Goal: Task Accomplishment & Management: Manage account settings

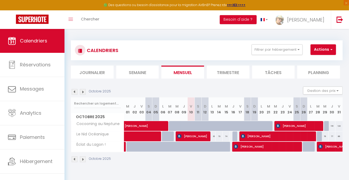
click at [75, 92] on img at bounding box center [75, 92] width 6 height 6
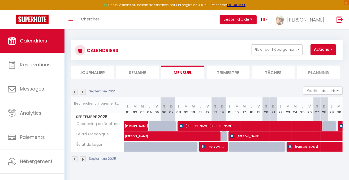
click at [84, 92] on img at bounding box center [83, 92] width 6 height 6
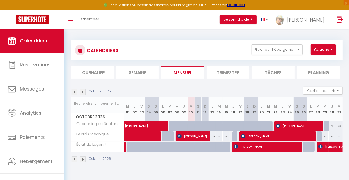
click at [261, 109] on th "L 20" at bounding box center [261, 109] width 7 height 24
click at [219, 136] on div "73" at bounding box center [219, 136] width 7 height 10
type input "73"
type input "[DATE]"
type input "Mer 15 Octobre 2025"
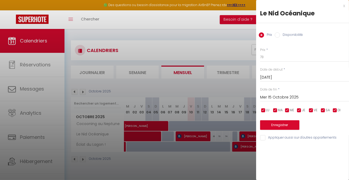
click at [279, 36] on input "Disponibilité" at bounding box center [277, 34] width 5 height 5
radio input "true"
radio input "false"
click at [272, 77] on input "[DATE]" at bounding box center [304, 78] width 89 height 7
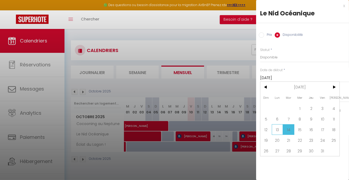
click at [277, 128] on span "13" at bounding box center [277, 129] width 11 height 11
type input "Lun 13 Octobre 2025"
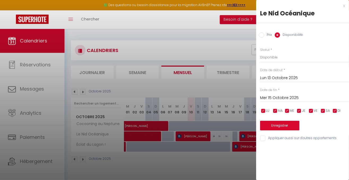
click at [293, 96] on input "Mer 15 Octobre 2025" at bounding box center [304, 98] width 89 height 7
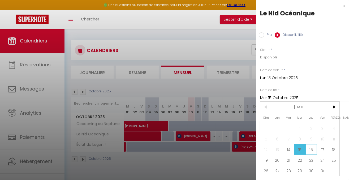
click at [312, 149] on span "16" at bounding box center [311, 149] width 11 height 11
type input "Jeu 16 Octobre 2025"
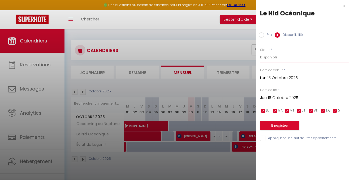
click at [275, 59] on select "Disponible Indisponible" at bounding box center [304, 57] width 89 height 10
select select "0"
click at [260, 52] on select "Disponible Indisponible" at bounding box center [304, 57] width 89 height 10
click at [275, 128] on button "Enregistrer" at bounding box center [279, 126] width 39 height 10
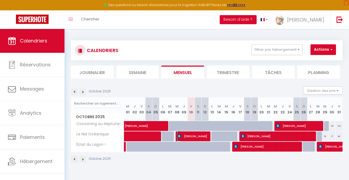
click at [193, 135] on span "[PERSON_NAME]" at bounding box center [192, 136] width 31 height 10
select select "OK"
select select "0"
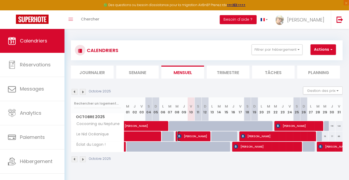
select select "1"
select select
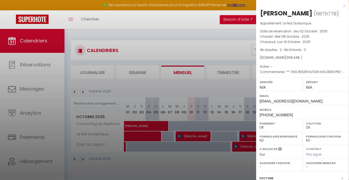
click at [340, 6] on div "x" at bounding box center [300, 6] width 89 height 6
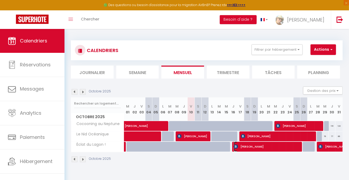
click at [278, 148] on span "[PERSON_NAME]" at bounding box center [267, 147] width 67 height 10
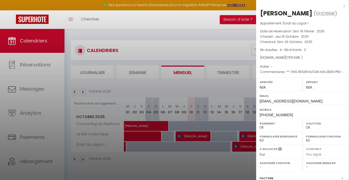
click at [341, 5] on div "x" at bounding box center [300, 6] width 89 height 6
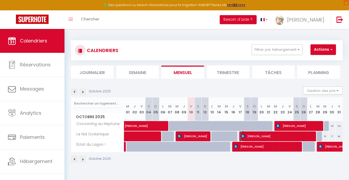
click at [255, 136] on span "[PERSON_NAME]" at bounding box center [278, 136] width 74 height 10
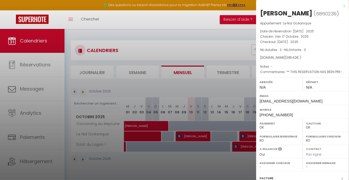
click at [340, 5] on div "x" at bounding box center [300, 6] width 89 height 6
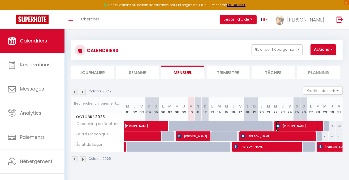
click at [289, 122] on span "[PERSON_NAME]" at bounding box center [298, 126] width 45 height 10
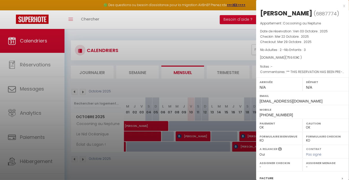
click at [340, 6] on div "x" at bounding box center [300, 6] width 89 height 6
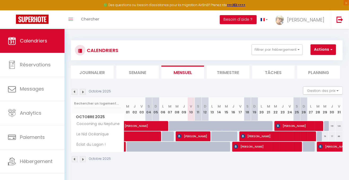
click at [83, 93] on img at bounding box center [83, 92] width 6 height 6
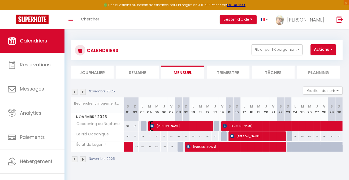
click at [166, 125] on span "[PERSON_NAME]" at bounding box center [180, 126] width 60 height 10
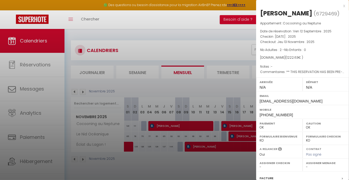
click at [340, 5] on div "x" at bounding box center [300, 6] width 89 height 6
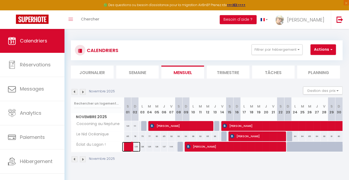
click at [127, 146] on link at bounding box center [125, 147] width 7 height 10
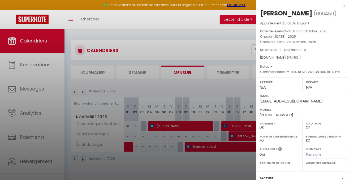
click at [339, 6] on div "x" at bounding box center [300, 6] width 89 height 6
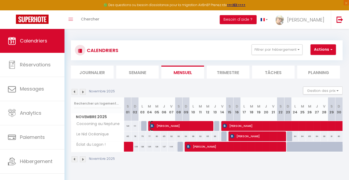
click at [164, 125] on span "[PERSON_NAME]" at bounding box center [180, 126] width 60 height 10
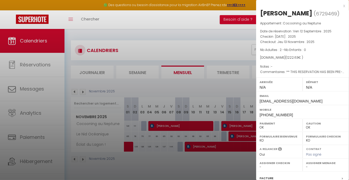
click at [341, 6] on div "x" at bounding box center [300, 6] width 89 height 6
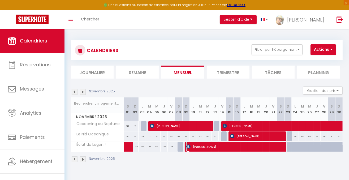
click at [207, 146] on span "[PERSON_NAME]" at bounding box center [234, 147] width 96 height 10
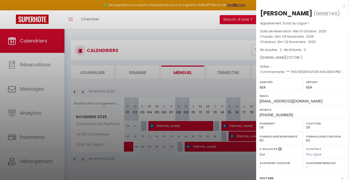
click at [235, 162] on div at bounding box center [174, 90] width 349 height 180
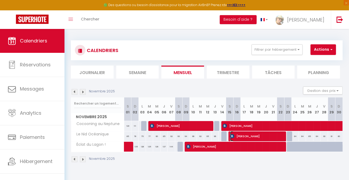
click at [251, 136] on span "[PERSON_NAME]" at bounding box center [256, 136] width 53 height 10
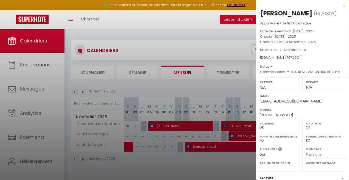
click at [341, 5] on div "x [PERSON_NAME] ( 5170303 ) Appartement : Le Nid Océanique Date de réservation …" at bounding box center [302, 123] width 93 height 247
click at [340, 5] on div "x" at bounding box center [300, 6] width 89 height 6
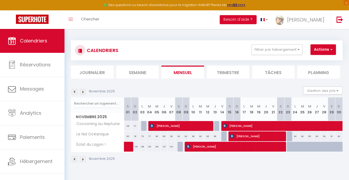
click at [83, 92] on img at bounding box center [83, 92] width 6 height 6
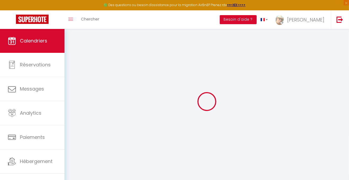
select select "0"
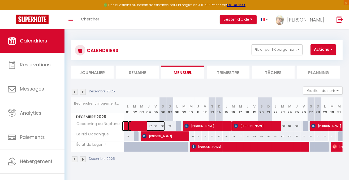
click at [133, 127] on span at bounding box center [146, 126] width 37 height 10
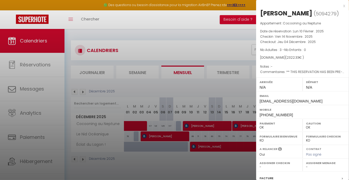
click at [340, 5] on div "x" at bounding box center [300, 6] width 89 height 6
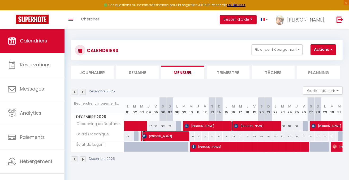
click at [148, 136] on span "[PERSON_NAME]" at bounding box center [164, 136] width 45 height 10
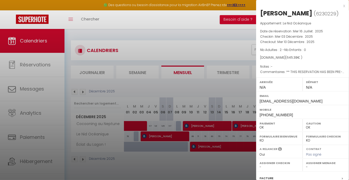
click at [340, 6] on div "x" at bounding box center [300, 6] width 89 height 6
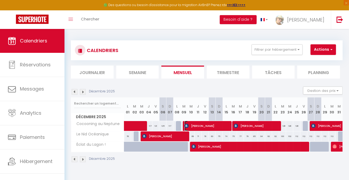
click at [211, 125] on span "[PERSON_NAME]" at bounding box center [207, 126] width 45 height 10
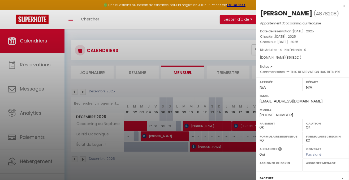
click at [341, 5] on div "x" at bounding box center [300, 6] width 89 height 6
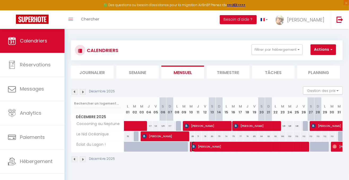
click at [240, 147] on span "[PERSON_NAME]" at bounding box center [250, 147] width 117 height 10
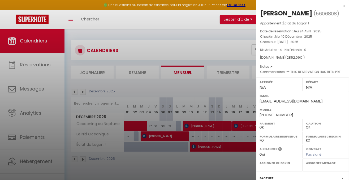
click at [340, 6] on div "x" at bounding box center [300, 6] width 89 height 6
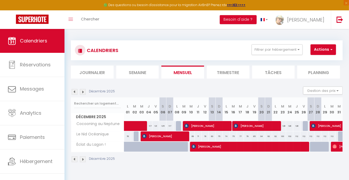
click at [74, 94] on img at bounding box center [75, 92] width 6 height 6
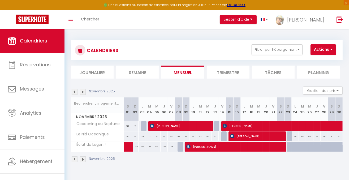
click at [74, 94] on img at bounding box center [75, 92] width 6 height 6
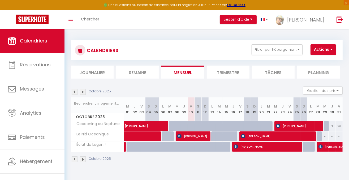
click at [74, 94] on img at bounding box center [75, 92] width 6 height 6
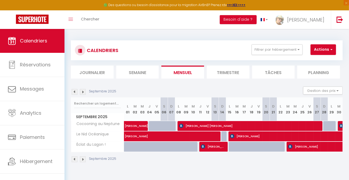
click at [83, 93] on img at bounding box center [83, 92] width 6 height 6
